Goal: Information Seeking & Learning: Learn about a topic

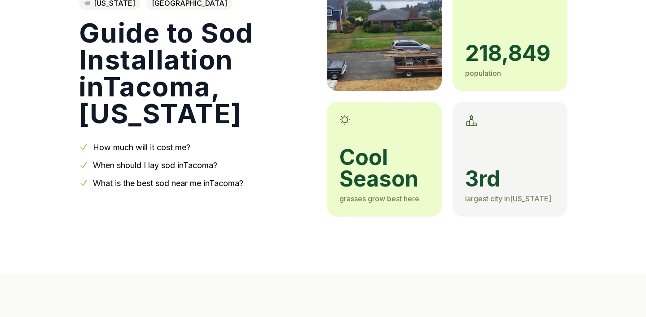
scroll to position [101, 0]
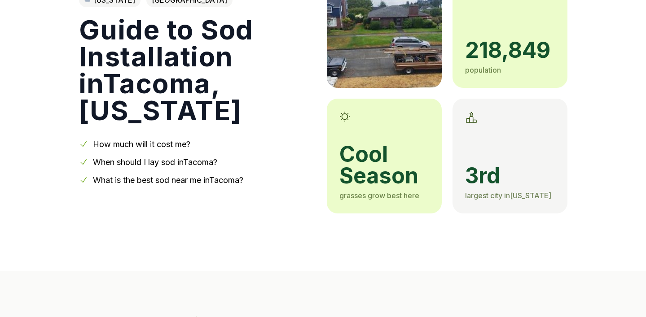
click at [170, 146] on link "How much will it cost me?" at bounding box center [141, 144] width 97 height 9
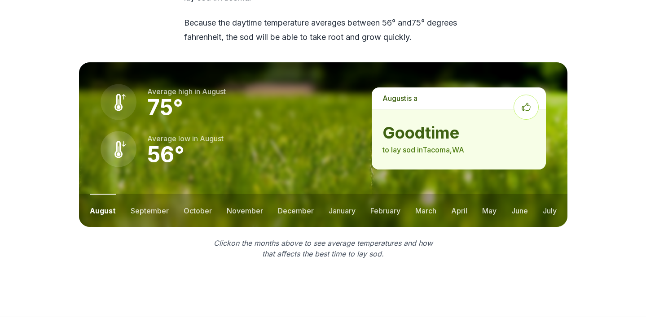
scroll to position [1213, 0]
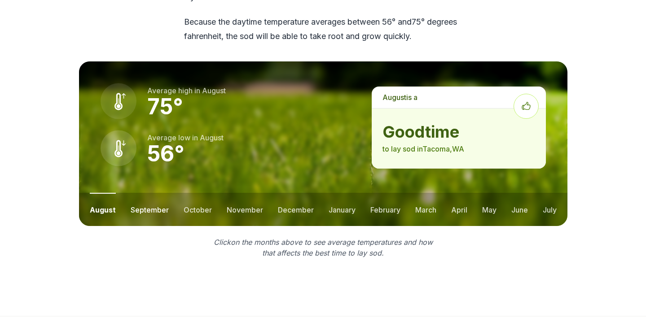
click at [143, 193] on button "september" at bounding box center [150, 209] width 38 height 33
click at [203, 193] on button "october" at bounding box center [197, 209] width 28 height 33
click at [246, 193] on button "november" at bounding box center [244, 209] width 36 height 33
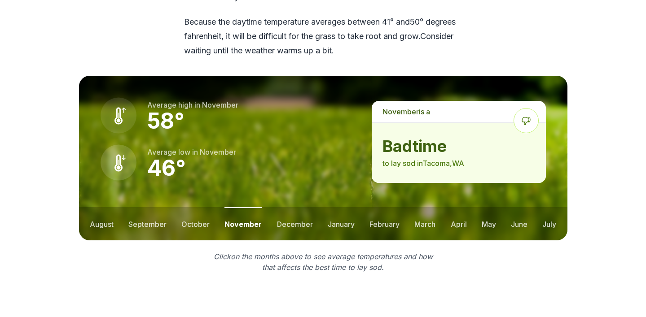
scroll to position [1227, 0]
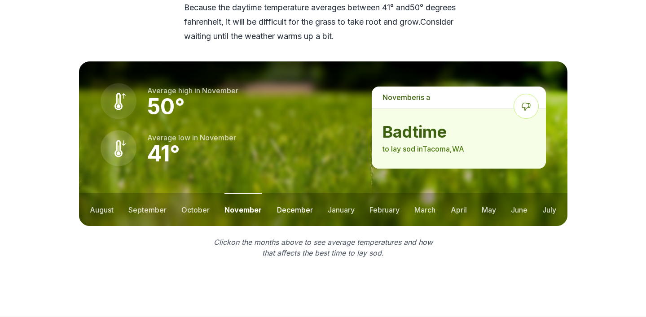
click at [290, 193] on button "december" at bounding box center [295, 209] width 36 height 33
click at [332, 193] on button "january" at bounding box center [341, 209] width 27 height 33
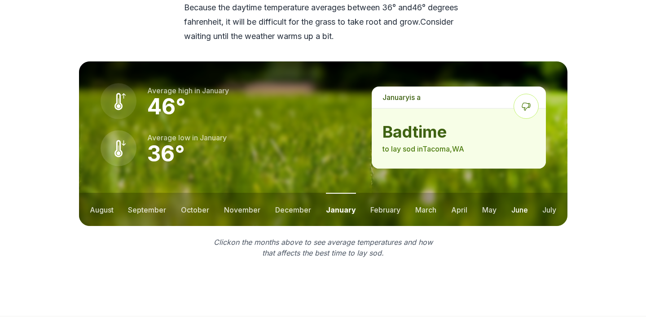
click at [519, 193] on button "june" at bounding box center [519, 209] width 17 height 33
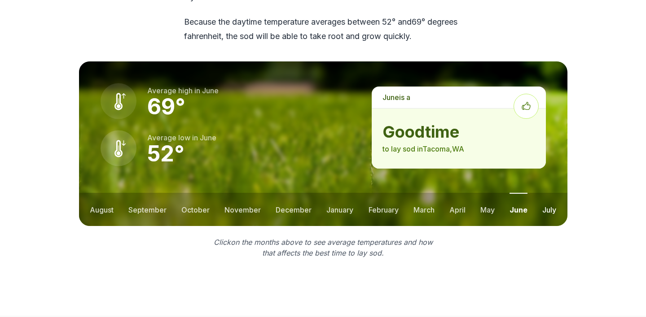
click at [551, 193] on button "july" at bounding box center [549, 209] width 14 height 33
click at [102, 193] on button "august" at bounding box center [102, 209] width 24 height 33
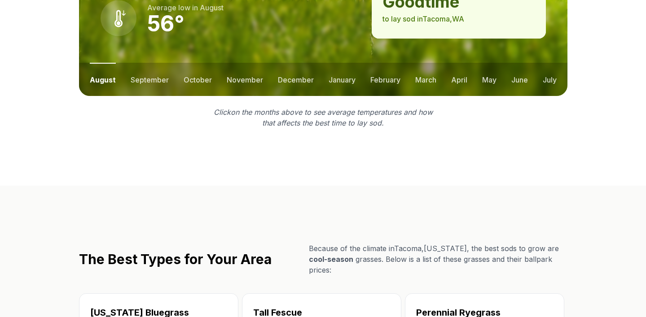
scroll to position [1235, 0]
